Goal: Transaction & Acquisition: Purchase product/service

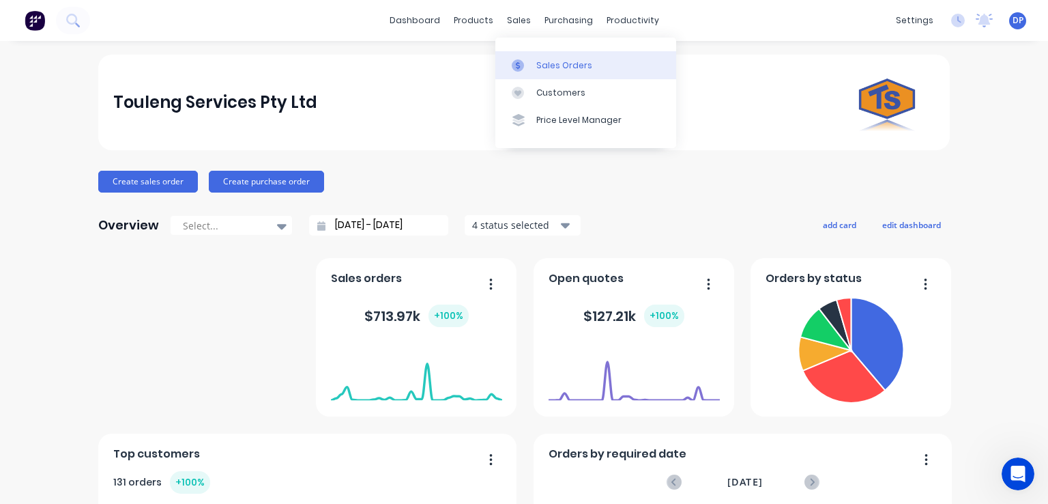
click at [561, 69] on div "Sales Orders" at bounding box center [564, 65] width 56 height 12
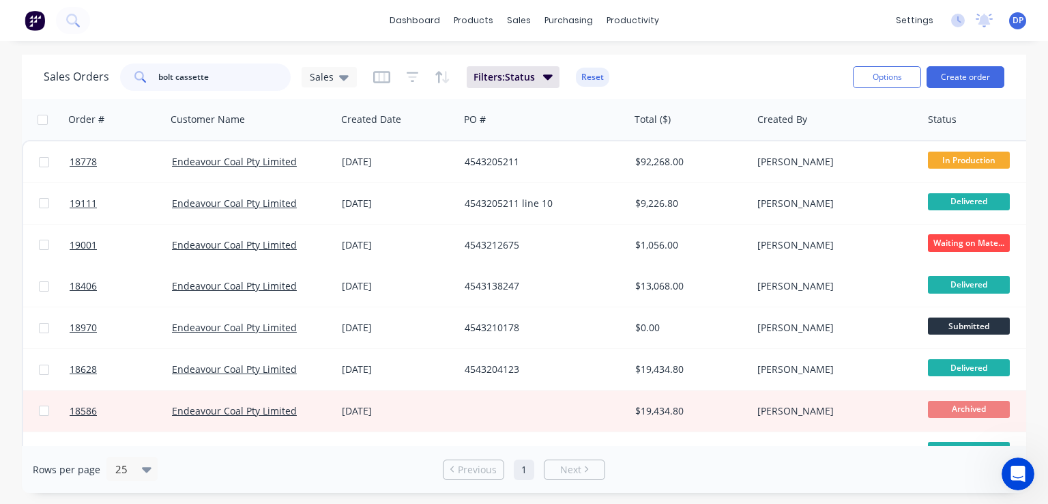
drag, startPoint x: 252, startPoint y: 78, endPoint x: 96, endPoint y: 89, distance: 156.7
click at [96, 89] on div "Sales Orders bolt cassette Sales" at bounding box center [200, 76] width 313 height 27
type input "toilet"
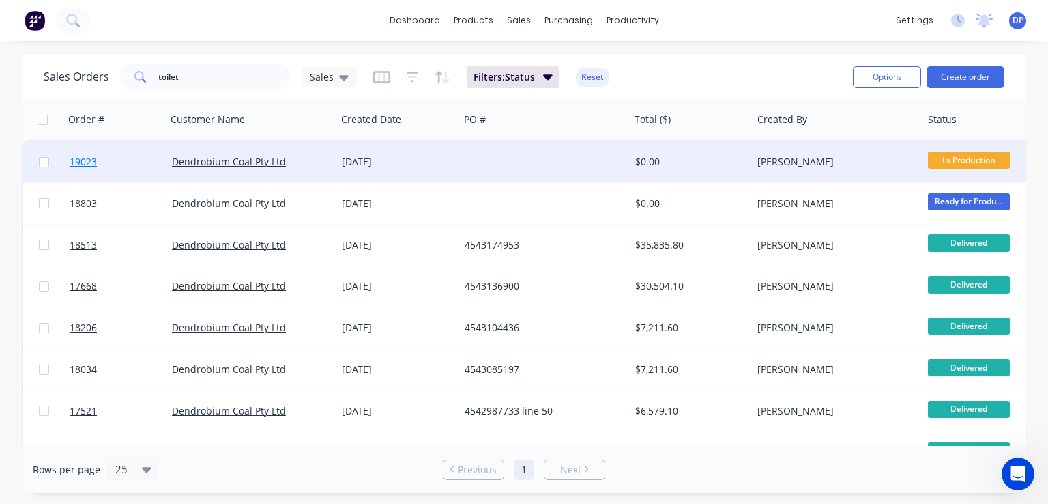
click at [84, 162] on span "19023" at bounding box center [83, 162] width 27 height 14
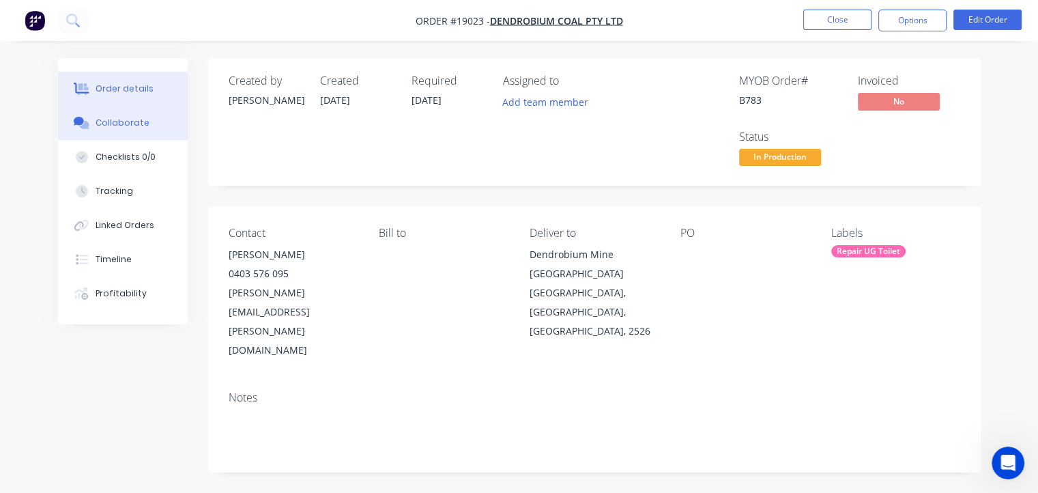
click at [118, 126] on div "Collaborate" at bounding box center [123, 123] width 54 height 12
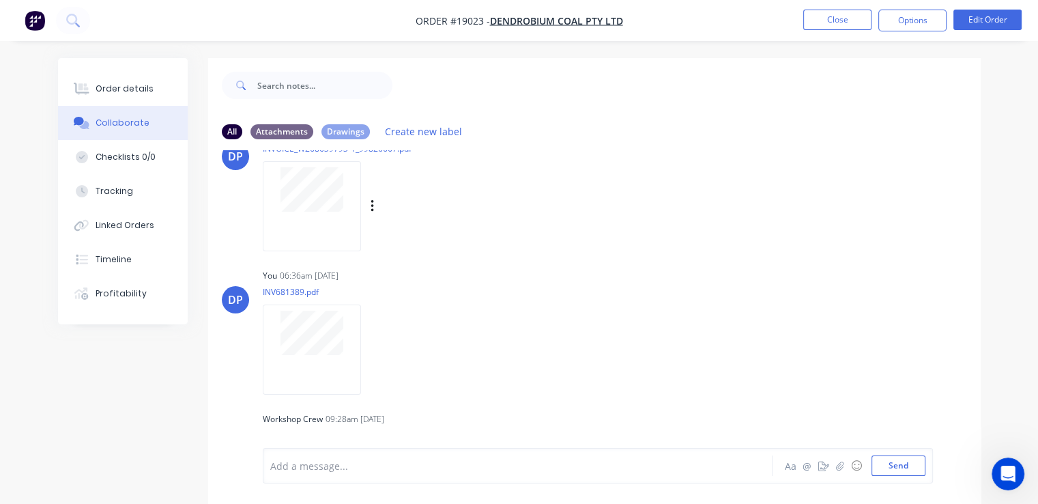
scroll to position [6037, 0]
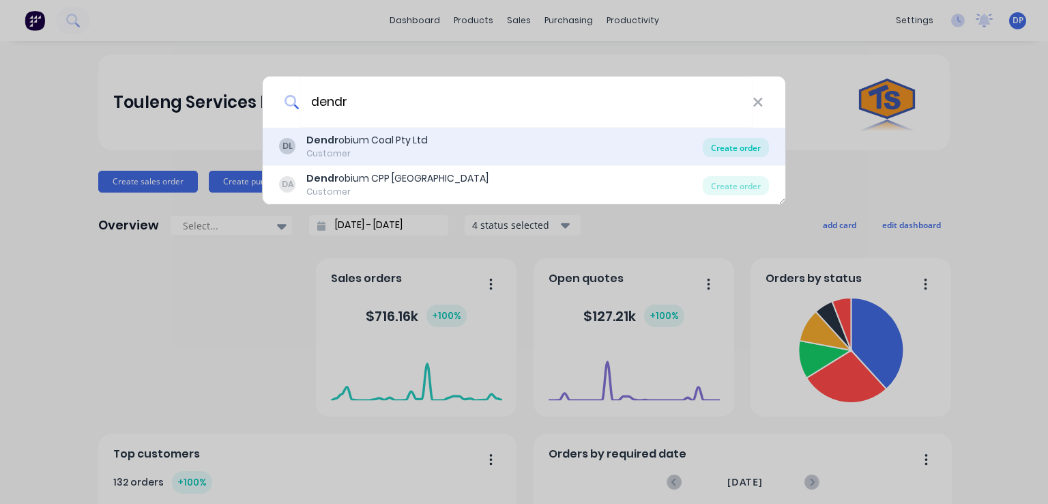
type input "dendr"
click at [732, 148] on div "Create order" at bounding box center [736, 147] width 66 height 19
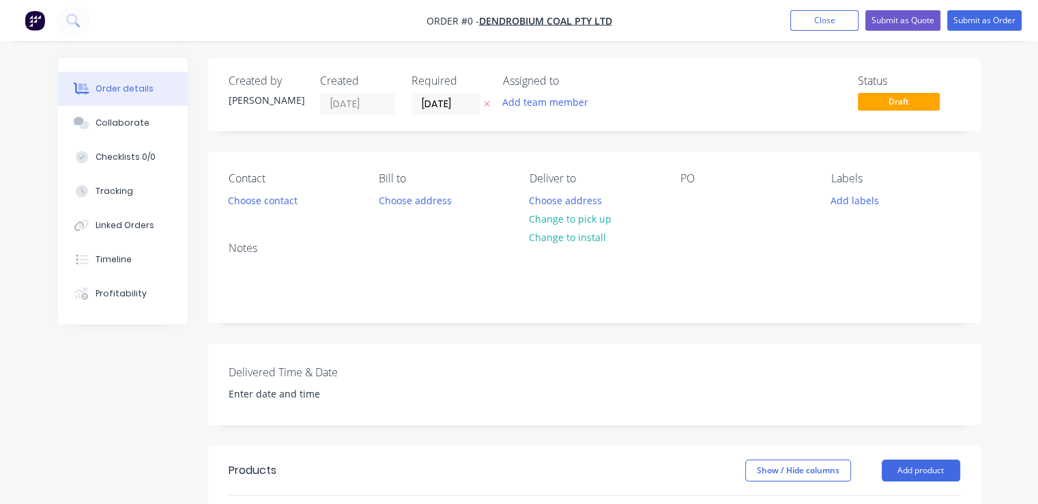
click at [305, 205] on div "Contact Choose contact" at bounding box center [293, 191] width 129 height 38
click at [262, 205] on button "Choose contact" at bounding box center [262, 199] width 84 height 18
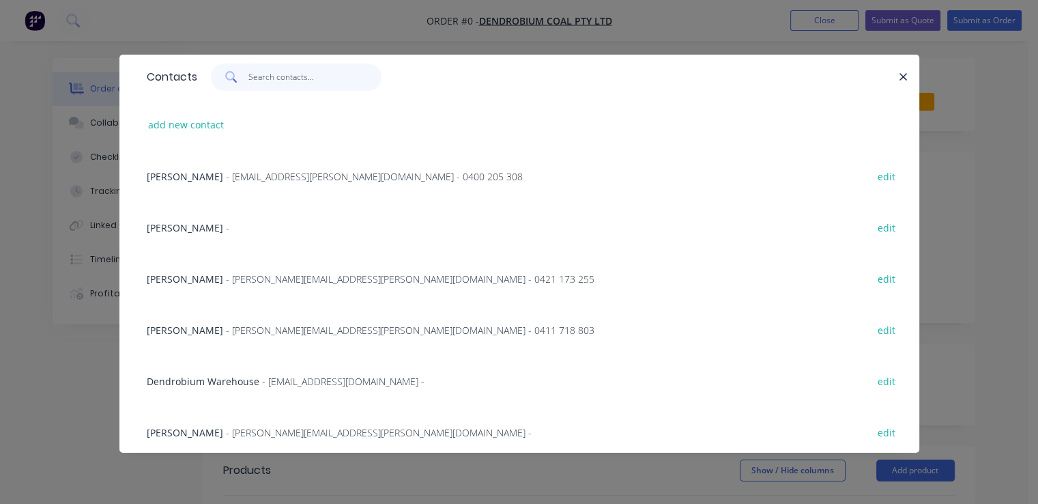
click at [304, 76] on input "text" at bounding box center [314, 76] width 133 height 27
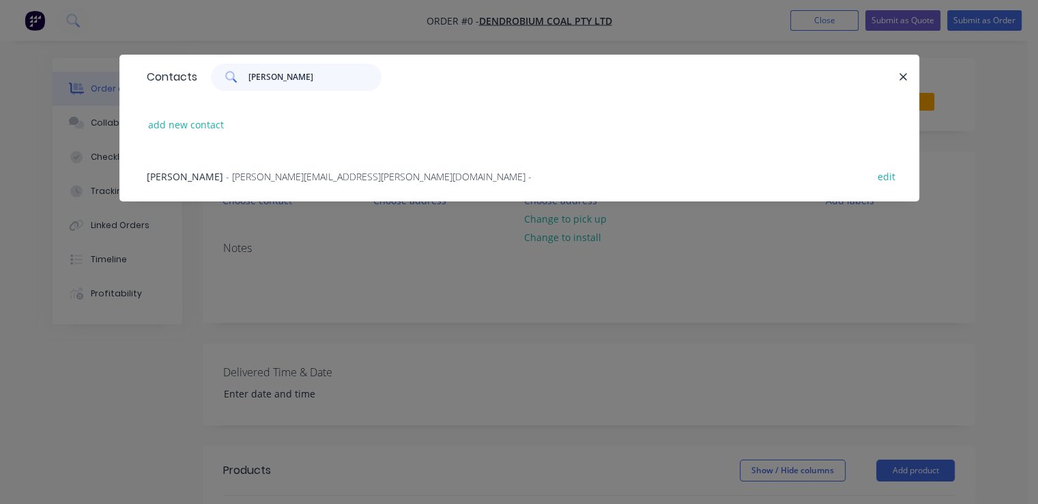
type input "paul"
click at [267, 170] on span "- Paul.Nigro@gm3.au -" at bounding box center [379, 176] width 306 height 13
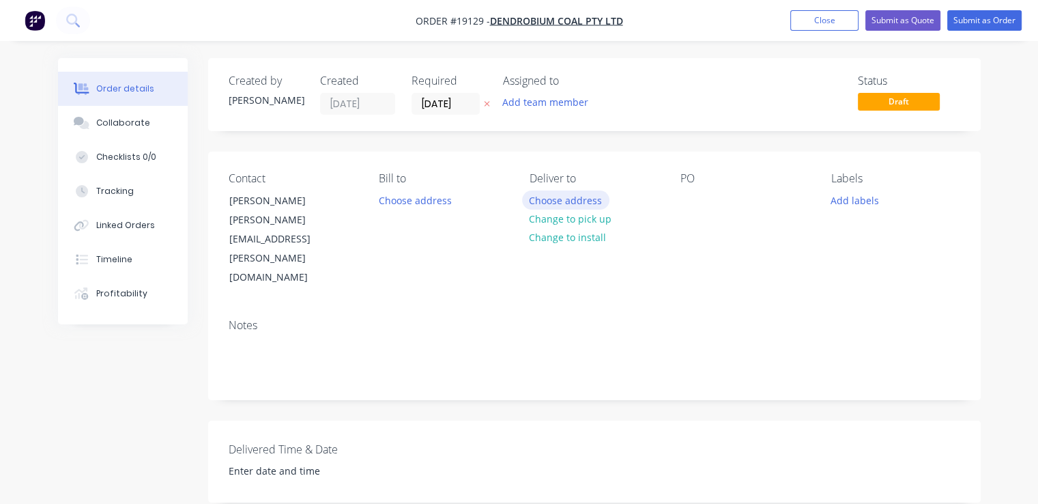
click at [557, 205] on button "Choose address" at bounding box center [565, 199] width 87 height 18
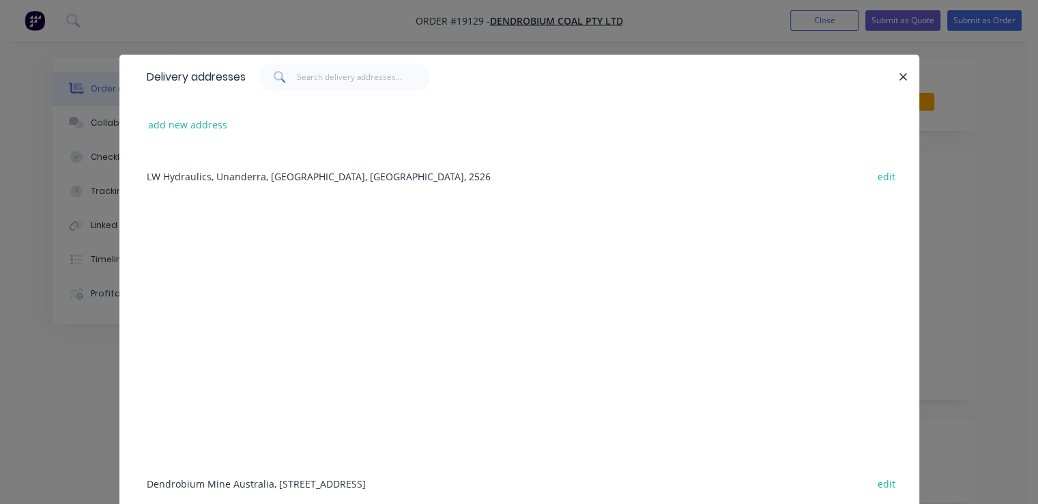
scroll to position [199, 0]
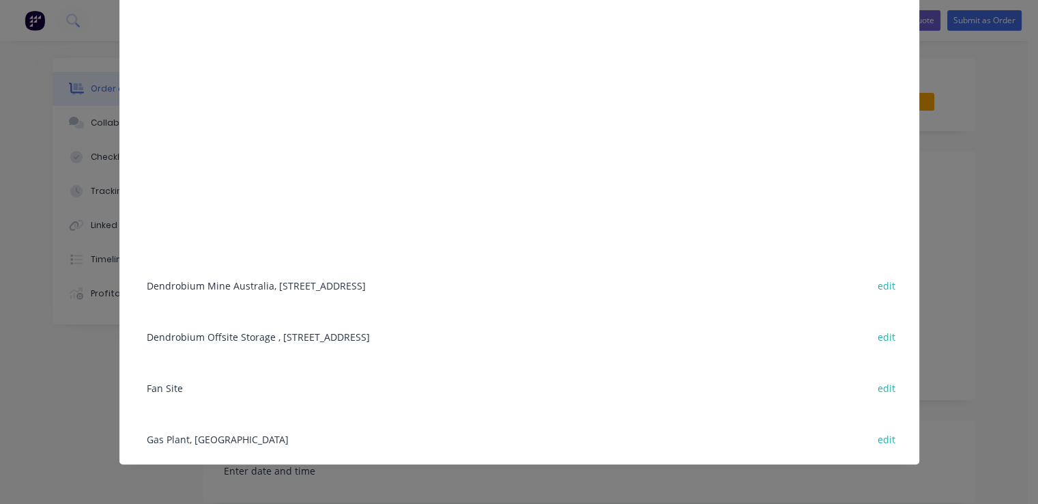
click at [236, 281] on div "Dendrobium Mine Australia, Cordeaux Road, Mount Kembla, New South Wales, Austra…" at bounding box center [519, 284] width 759 height 51
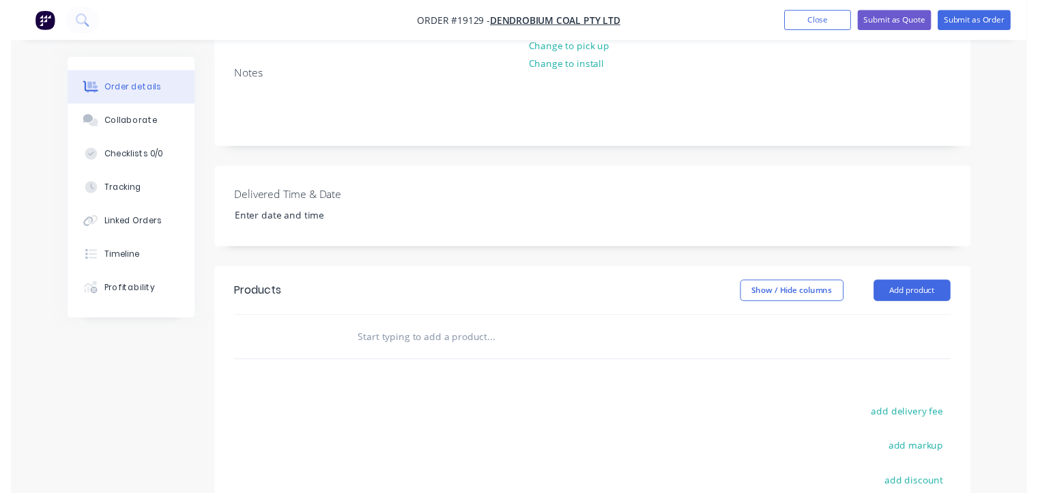
scroll to position [273, 0]
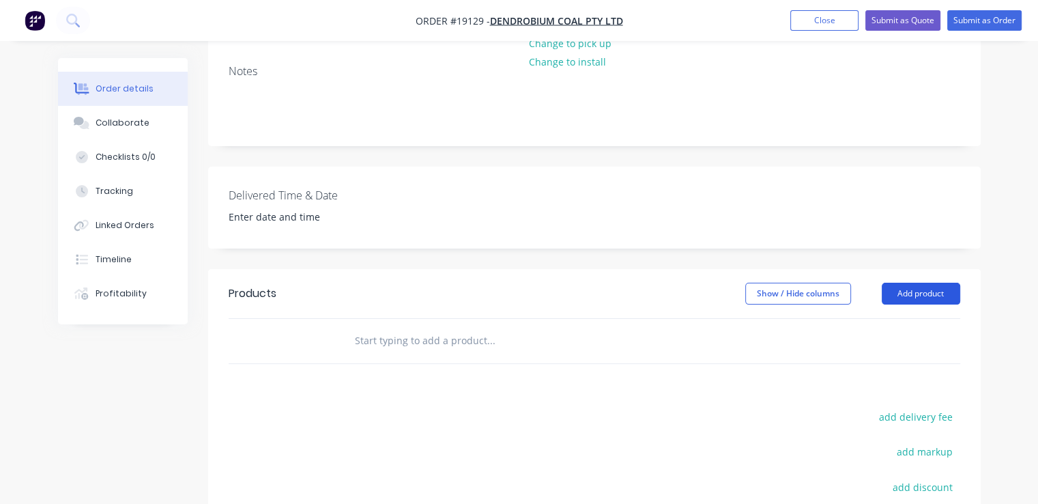
drag, startPoint x: 928, startPoint y: 266, endPoint x: 930, endPoint y: 282, distance: 15.8
click at [928, 283] on button "Add product" at bounding box center [921, 294] width 78 height 22
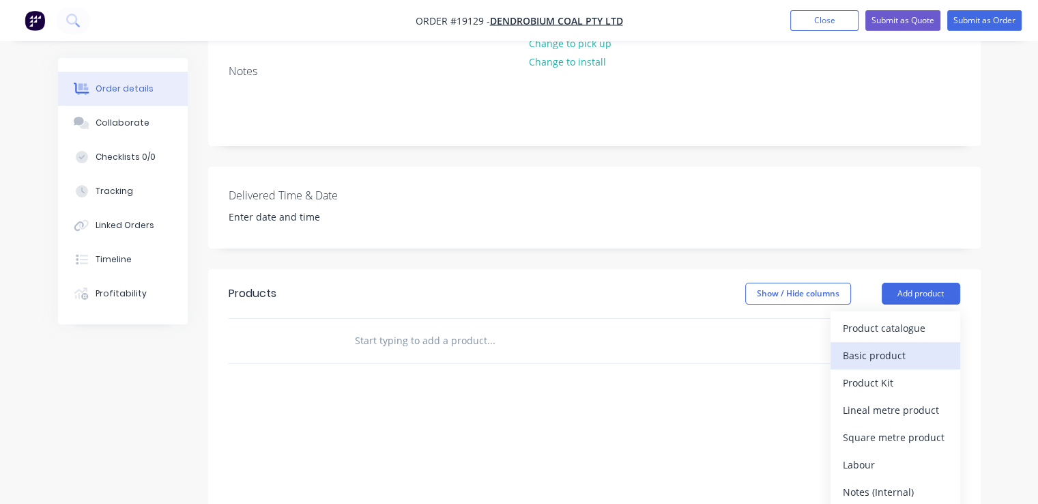
click at [899, 345] on div "Basic product" at bounding box center [895, 355] width 105 height 20
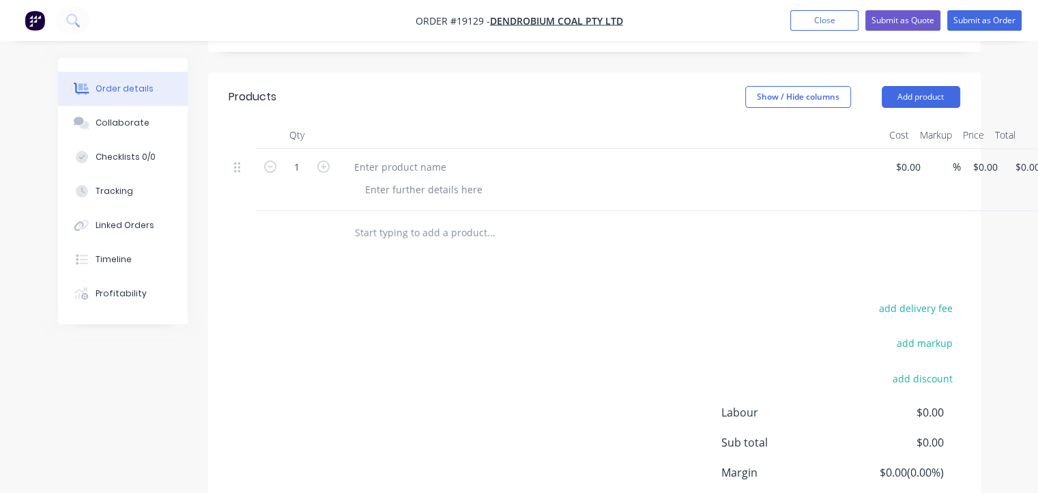
scroll to position [478, 0]
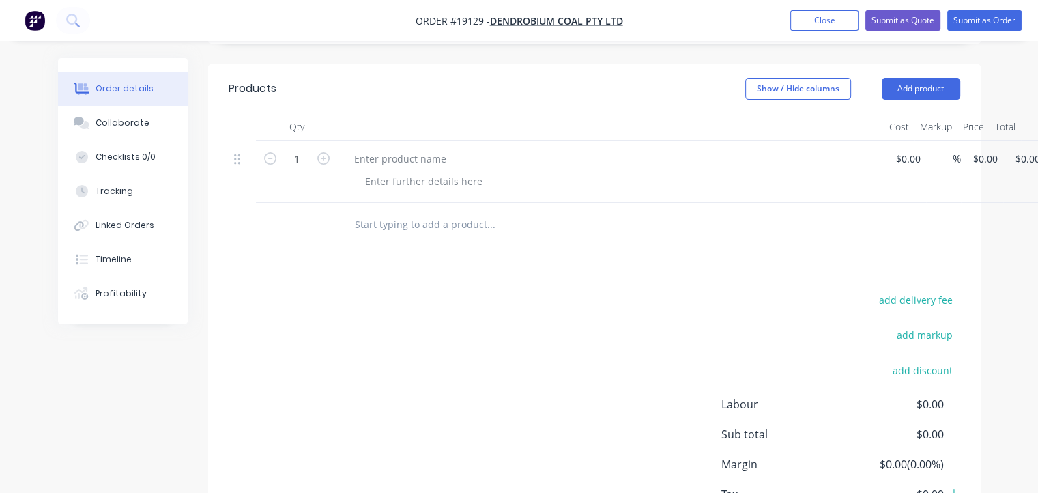
click at [331, 150] on button "button" at bounding box center [324, 157] width 18 height 14
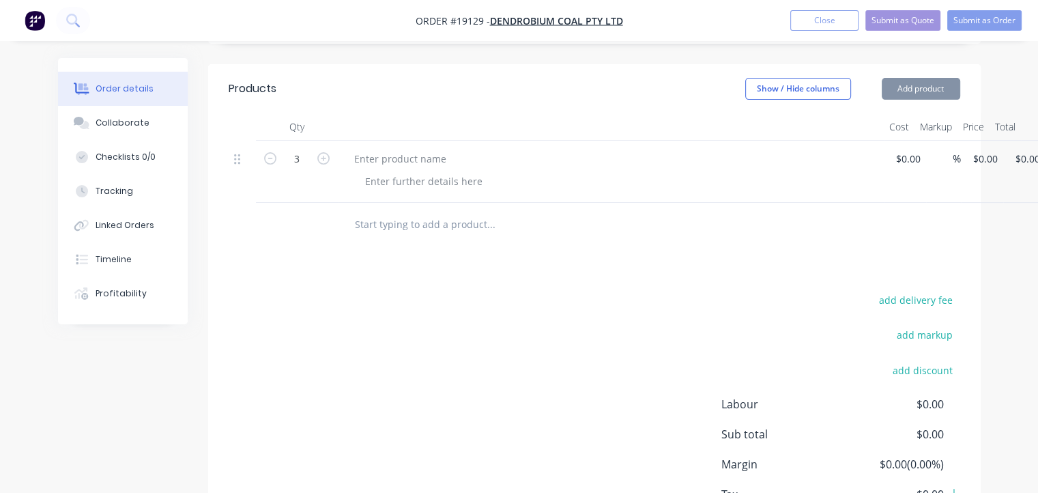
click at [331, 150] on button "button" at bounding box center [324, 157] width 18 height 14
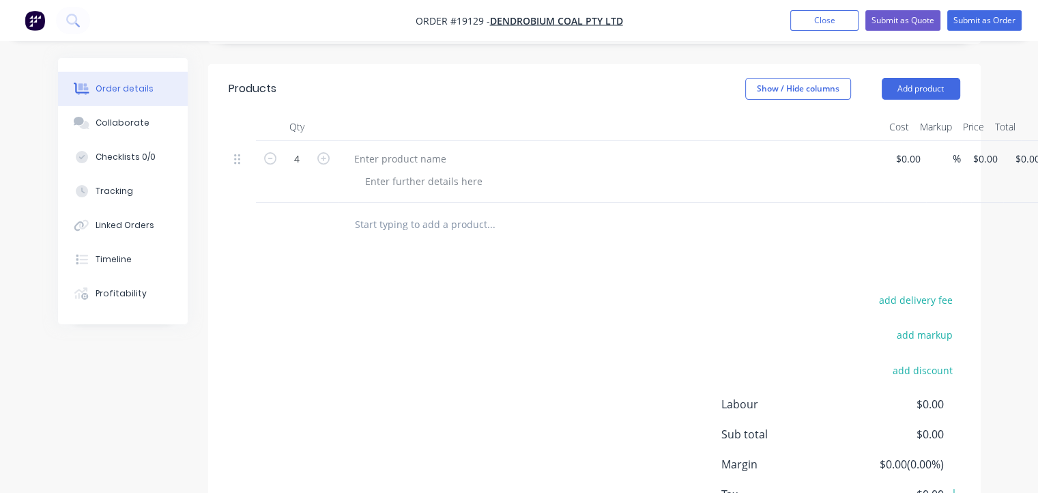
click at [331, 150] on button "button" at bounding box center [324, 157] width 18 height 14
type input "6"
click at [364, 149] on div at bounding box center [400, 159] width 114 height 20
click at [491, 203] on div at bounding box center [583, 225] width 491 height 44
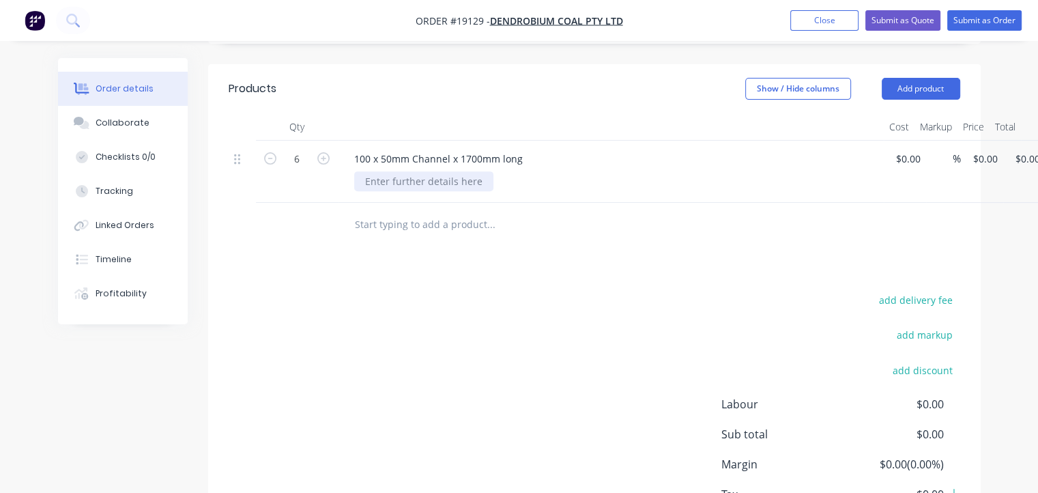
click at [418, 171] on div at bounding box center [423, 181] width 139 height 20
click at [483, 171] on div "Required before" at bounding box center [616, 181] width 524 height 20
click at [474, 171] on div "Required before" at bounding box center [616, 181] width 524 height 20
click at [442, 171] on div "Required before" at bounding box center [402, 181] width 97 height 20
click at [805, 203] on div at bounding box center [583, 225] width 491 height 44
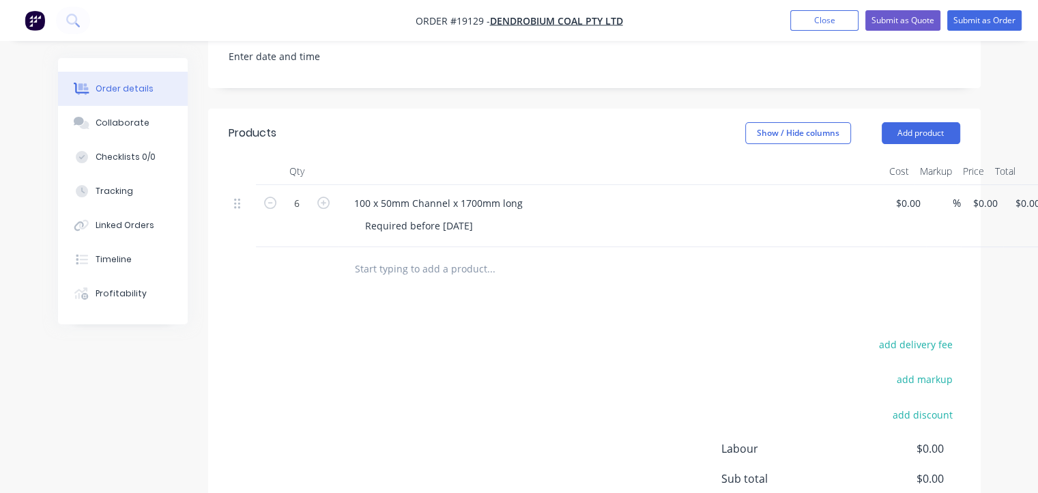
scroll to position [410, 0]
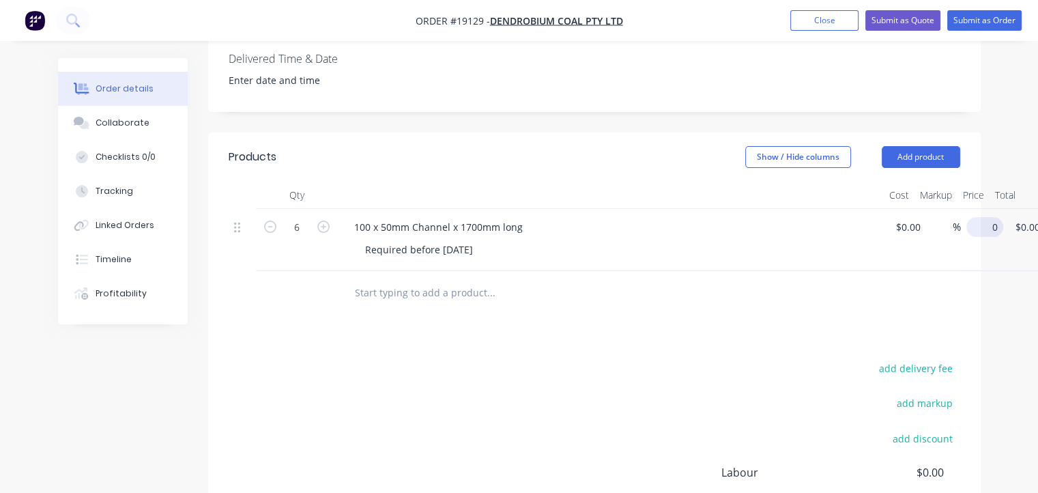
click at [960, 209] on div "6 100 x 50mm Channel x 1700mm long Required before 10/09/2025 $0.00 $0.00 % 0 $…" at bounding box center [595, 240] width 732 height 62
type input "$112.00"
type input "$672.00"
click at [857, 304] on div "Products Show / Hide columns Add product Qty Cost Markup Price Total 6 100 x 50…" at bounding box center [594, 387] width 773 height 511
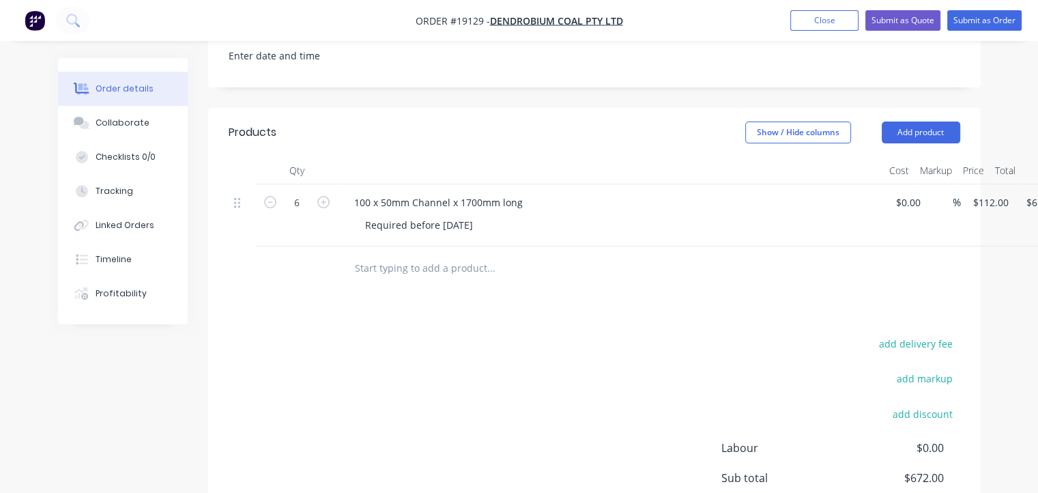
scroll to position [423, 0]
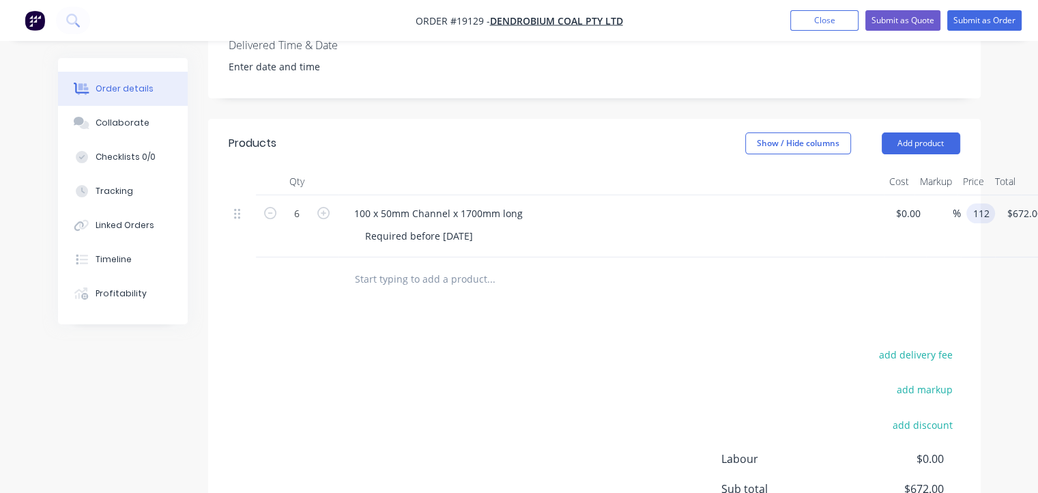
click at [990, 203] on input "112" at bounding box center [983, 213] width 23 height 20
type input "$110.00"
type input "$660.00"
click at [900, 291] on div "Products Show / Hide columns Add product Qty Cost Markup Price Total 6 100 x 50…" at bounding box center [594, 374] width 773 height 511
click at [986, 203] on input "110" at bounding box center [993, 213] width 42 height 20
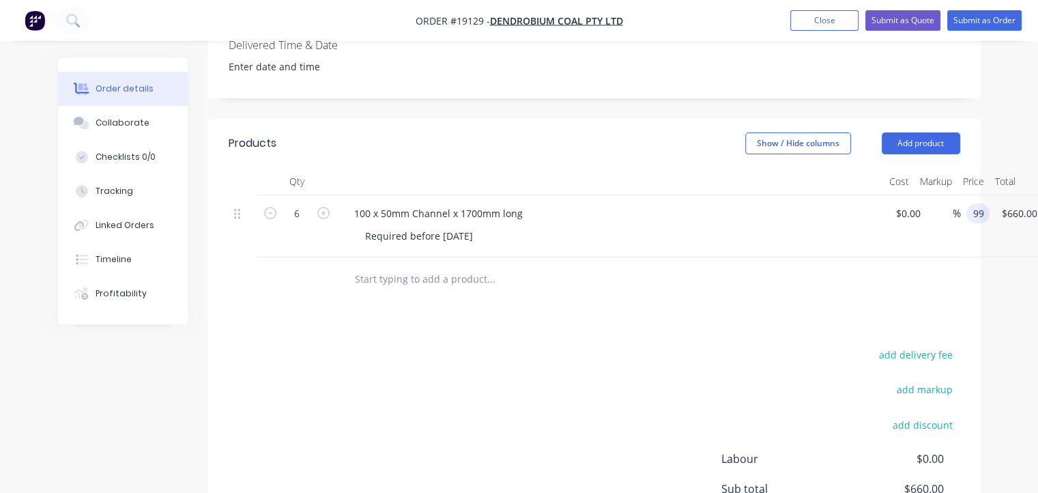
type input "$99.00"
type input "$594.00"
click at [953, 263] on div at bounding box center [595, 279] width 732 height 44
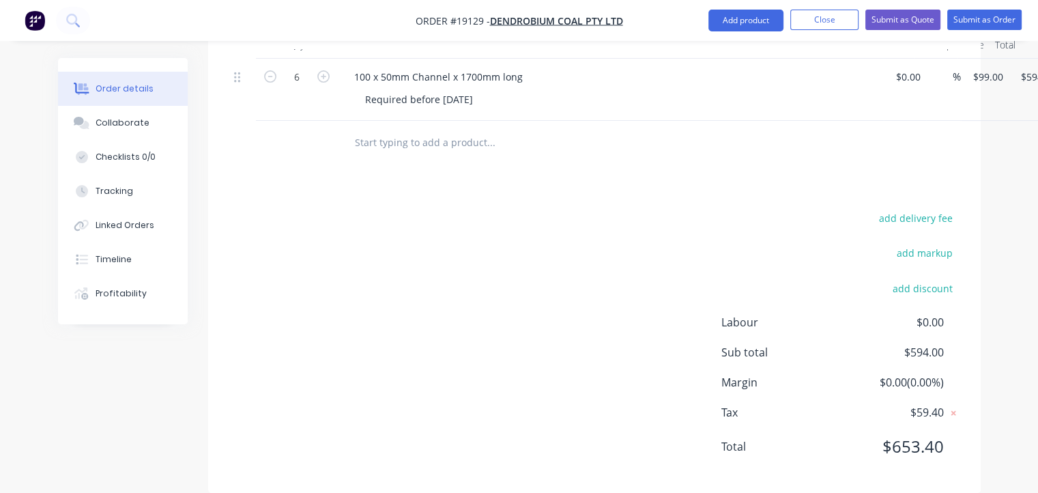
scroll to position [491, 0]
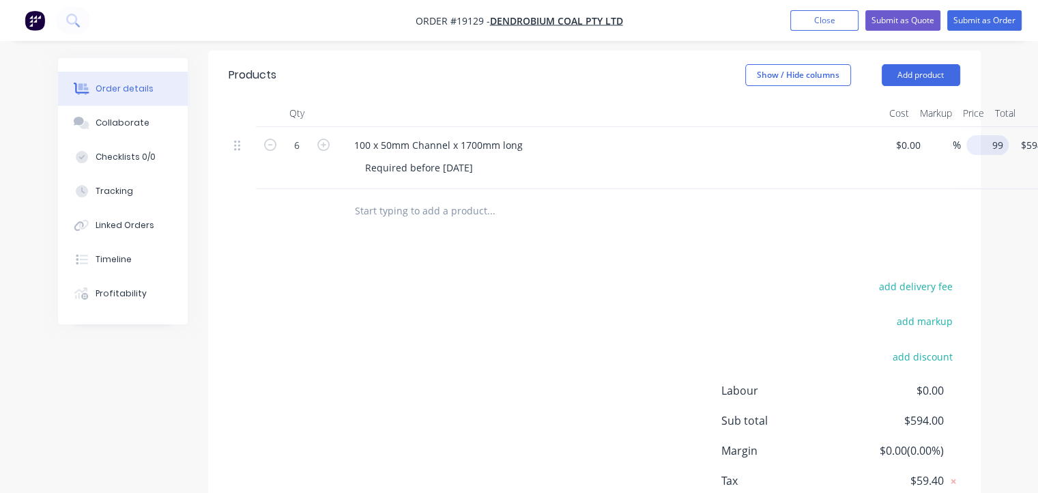
click at [988, 135] on input "99" at bounding box center [990, 145] width 37 height 20
type input "$95.00"
type input "$570.00"
click at [932, 167] on div "%" at bounding box center [943, 158] width 35 height 62
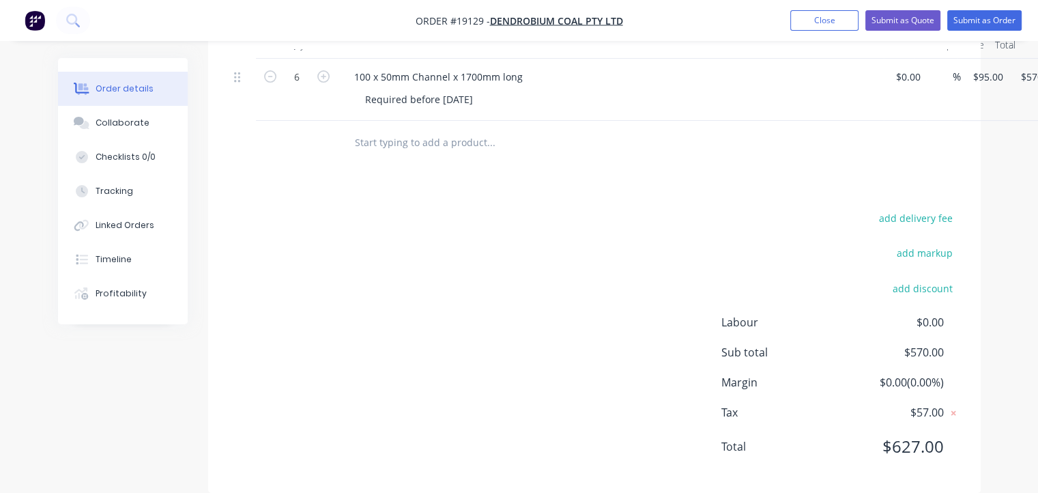
scroll to position [355, 0]
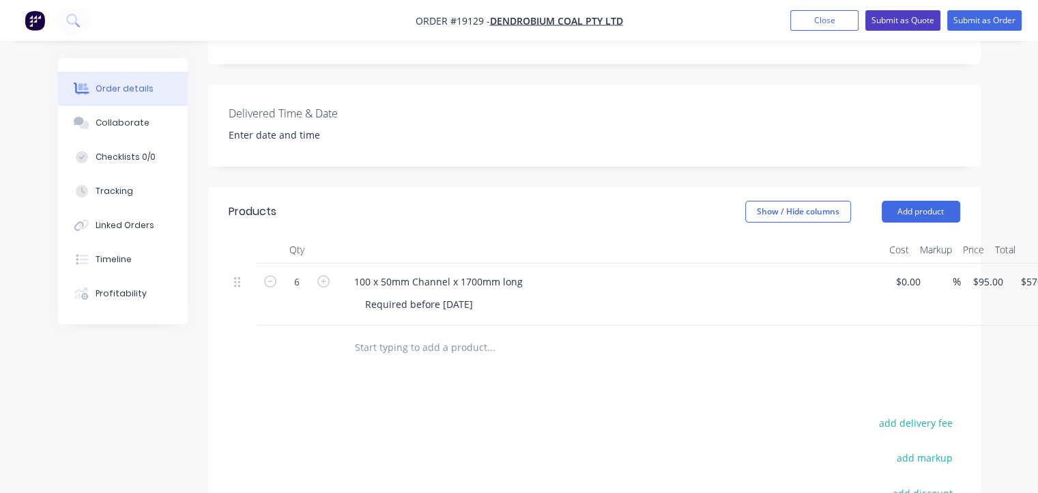
click at [915, 25] on button "Submit as Quote" at bounding box center [902, 20] width 75 height 20
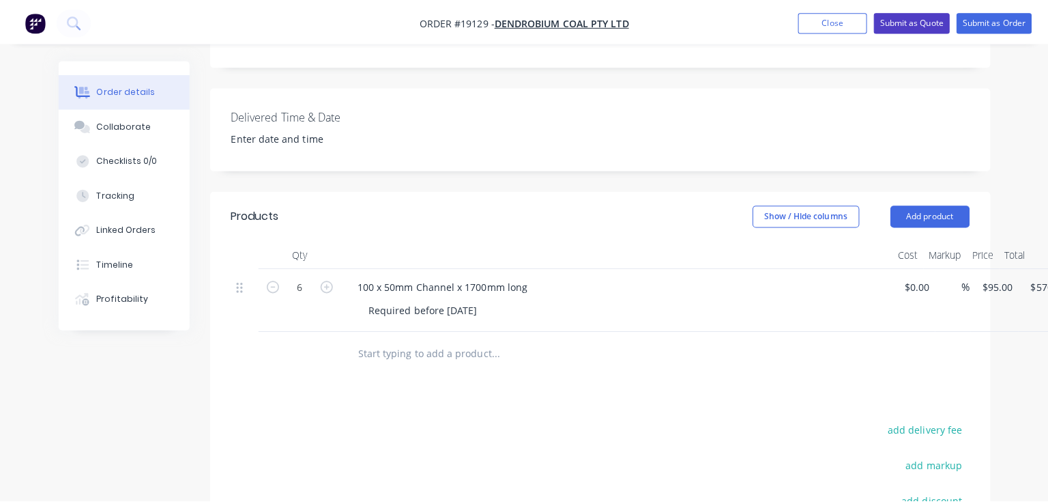
scroll to position [0, 0]
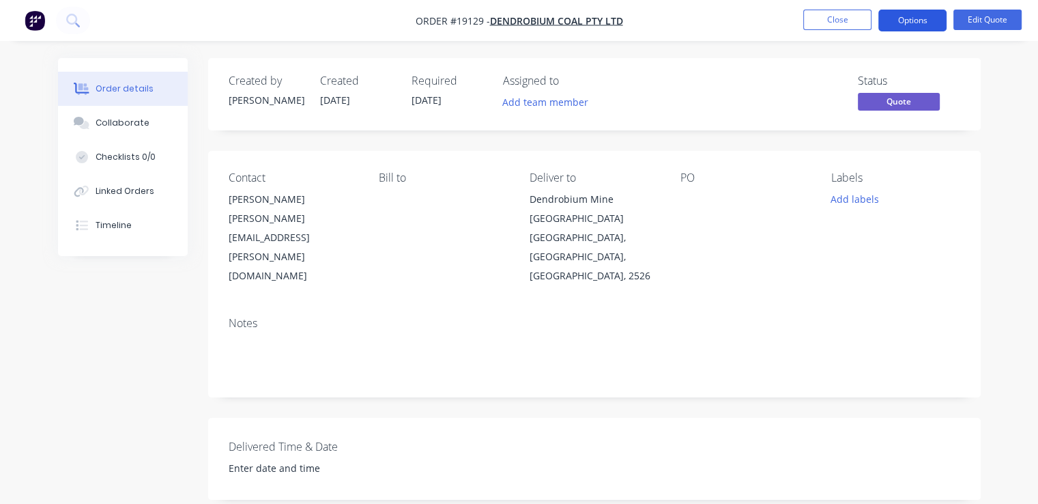
click at [934, 25] on button "Options" at bounding box center [912, 21] width 68 height 22
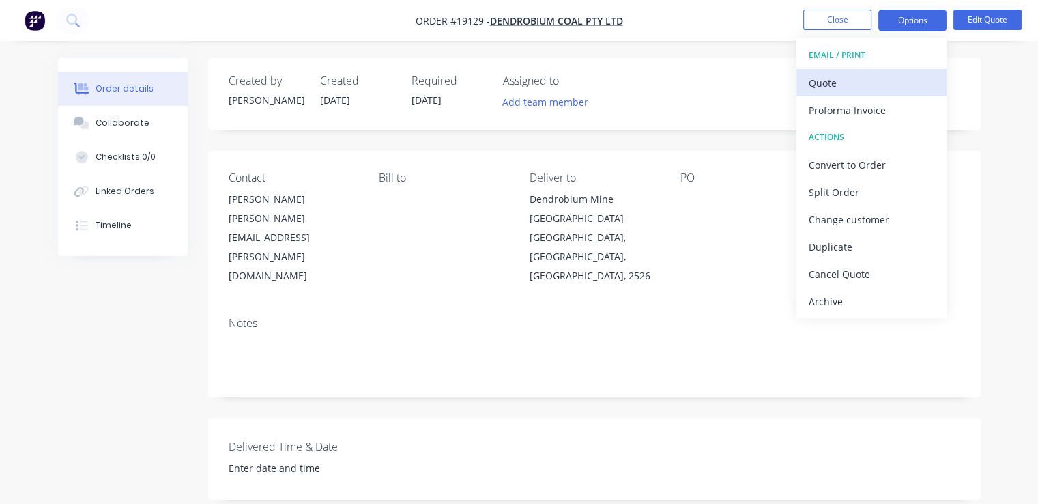
click at [871, 74] on div "Quote" at bounding box center [872, 83] width 126 height 20
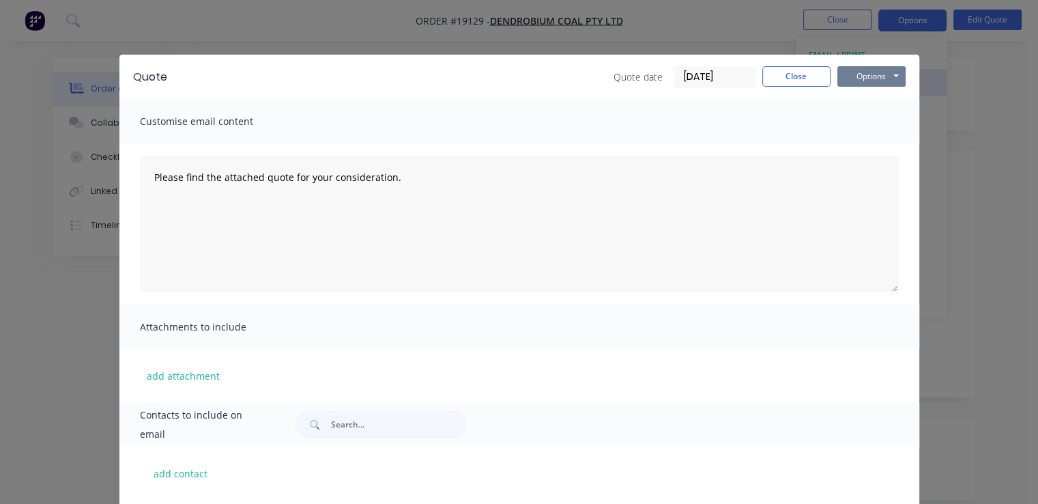
click at [871, 75] on button "Options" at bounding box center [871, 76] width 68 height 20
click at [881, 123] on button "Print" at bounding box center [880, 123] width 87 height 23
click at [857, 83] on button "Options" at bounding box center [871, 76] width 68 height 20
click at [883, 129] on button "Print" at bounding box center [880, 123] width 87 height 23
click at [797, 72] on button "Close" at bounding box center [796, 76] width 68 height 20
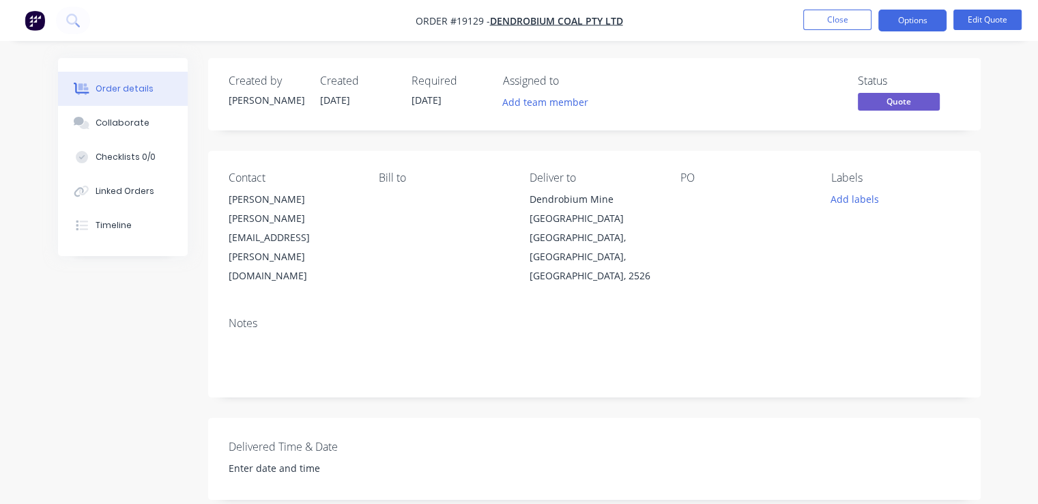
click at [42, 25] on img "button" at bounding box center [35, 20] width 20 height 20
